Goal: Check status

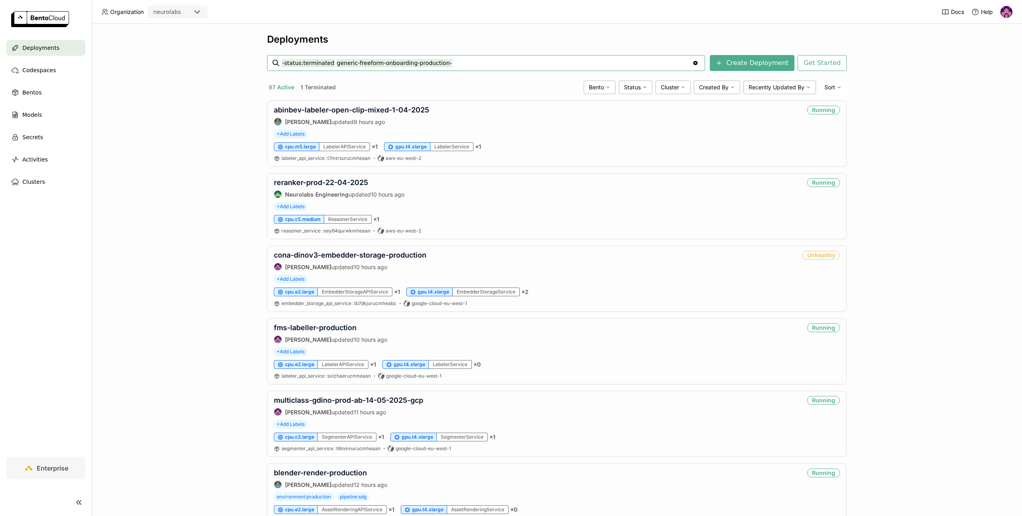
type input "-status:terminated generic-freeform-onboarding-production-"
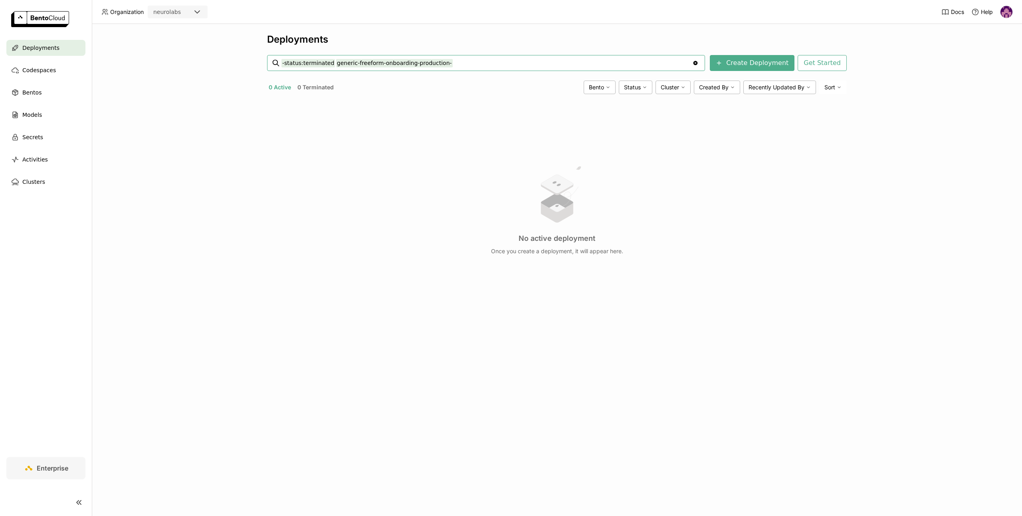
click at [441, 62] on input "-status:terminated generic-freeform-onboarding-production-" at bounding box center [486, 63] width 411 height 13
type input "-status:terminated generic-freeform-onboarding-production"
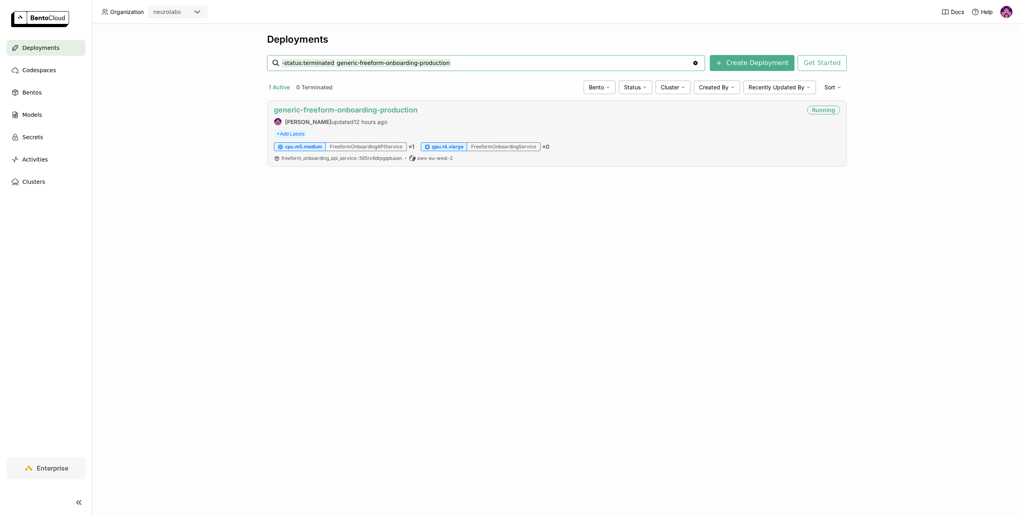
click at [392, 109] on link "generic-freeform-onboarding-production" at bounding box center [346, 110] width 144 height 8
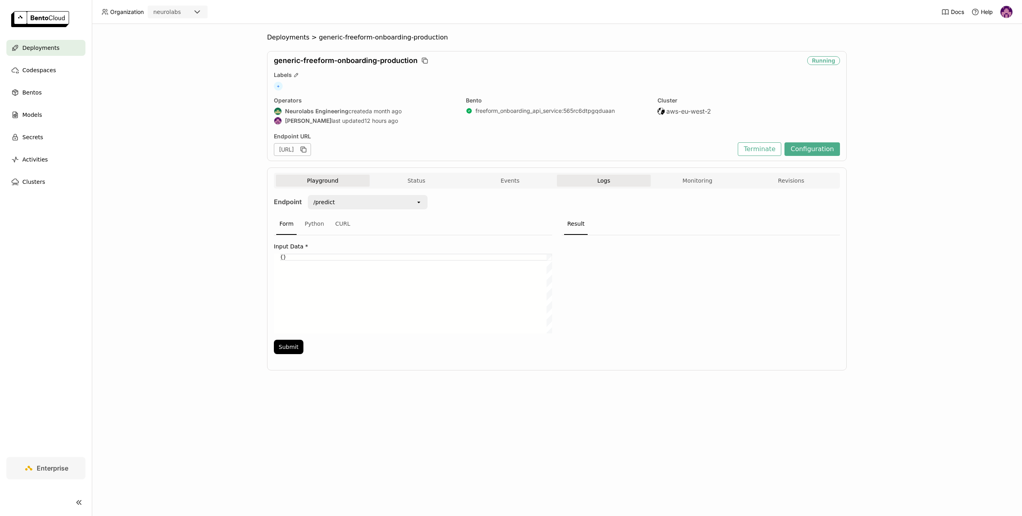
click at [608, 182] on span "Logs" at bounding box center [603, 180] width 13 height 7
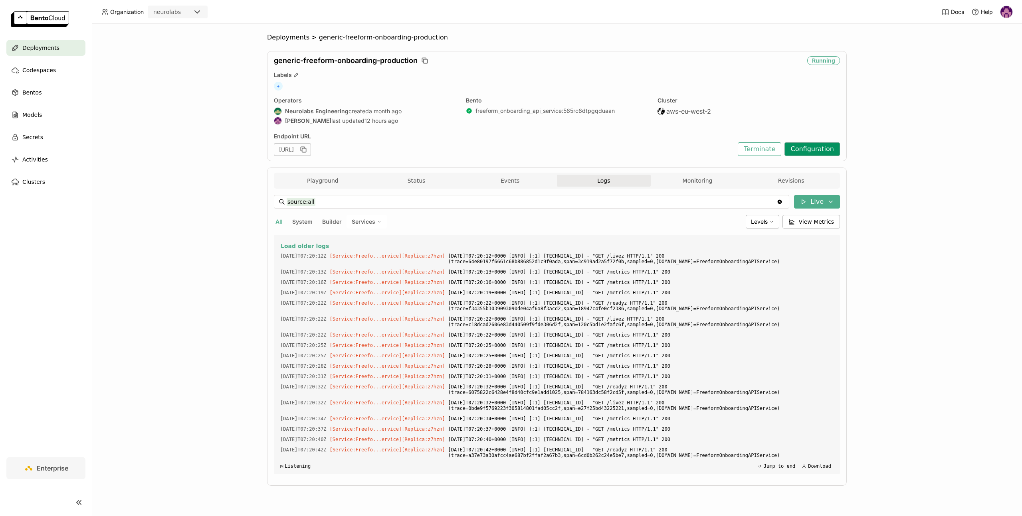
click at [830, 149] on button "Configuration" at bounding box center [811, 149] width 55 height 14
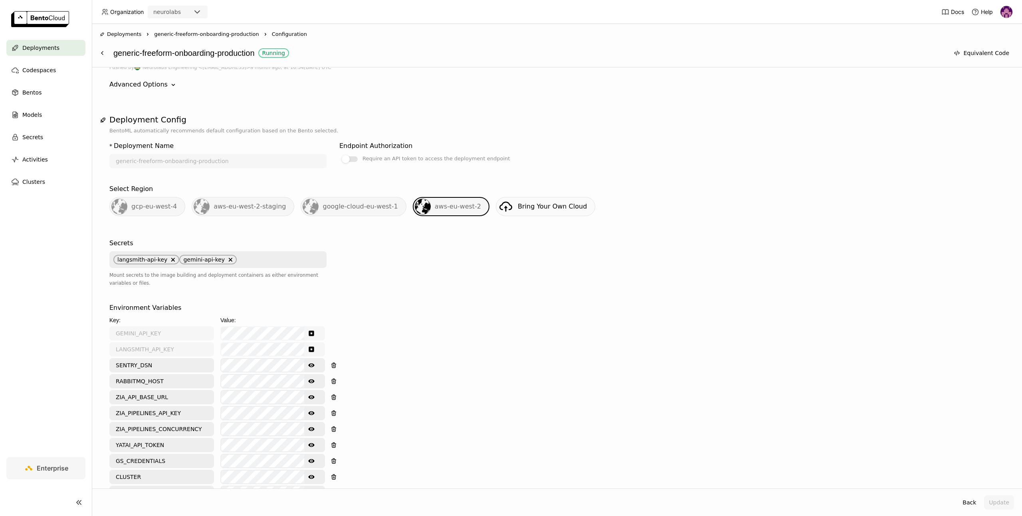
scroll to position [158, 0]
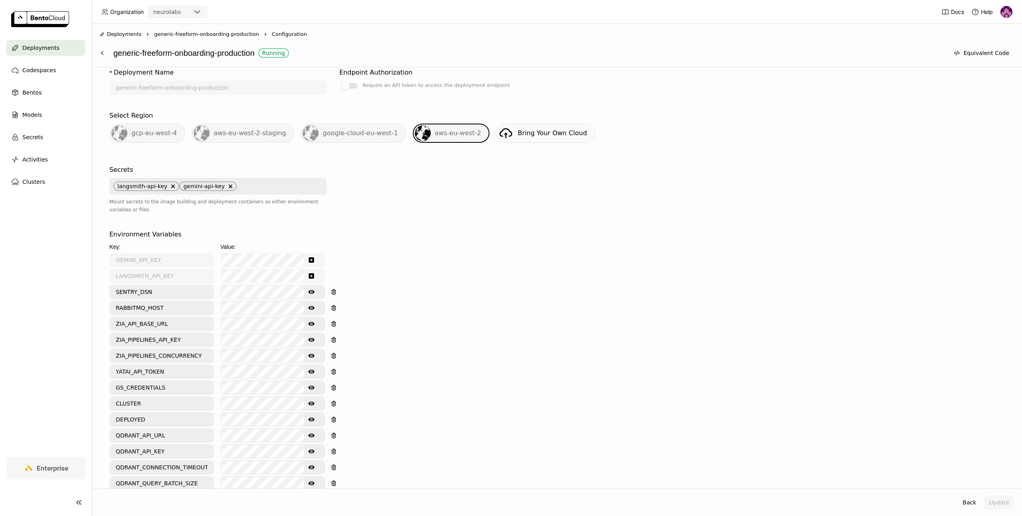
click at [312, 306] on icon "Show password text" at bounding box center [311, 308] width 6 height 4
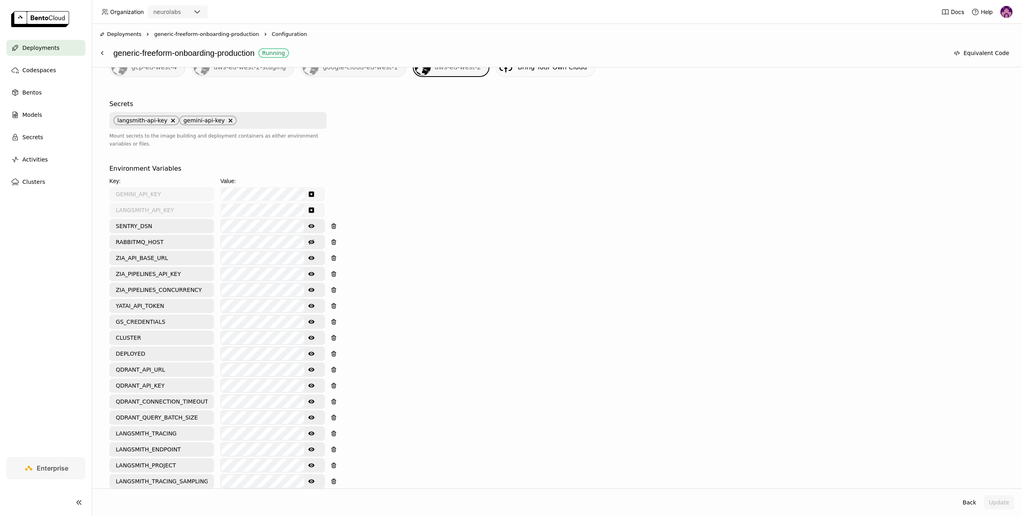
scroll to position [316, 0]
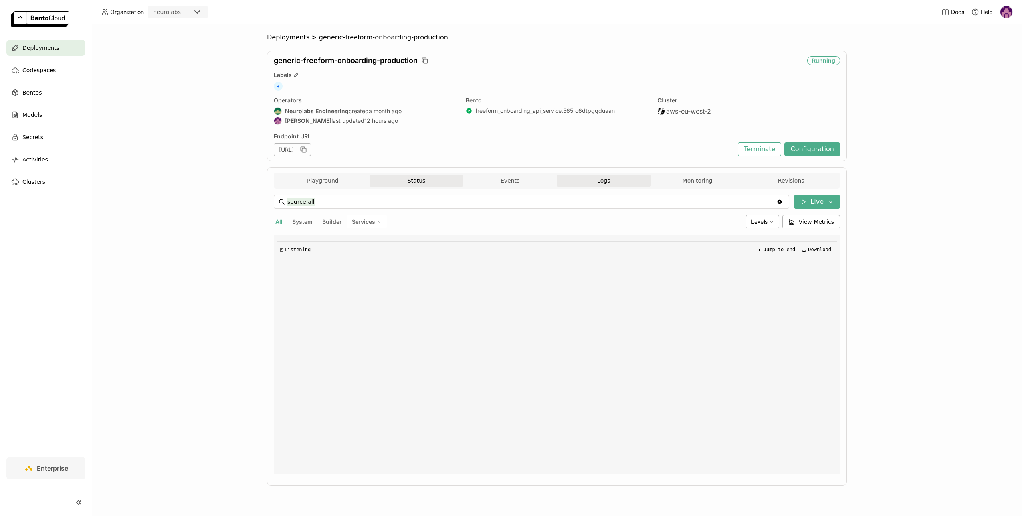
click at [416, 180] on button "Status" at bounding box center [417, 181] width 94 height 12
